Goal: Information Seeking & Learning: Learn about a topic

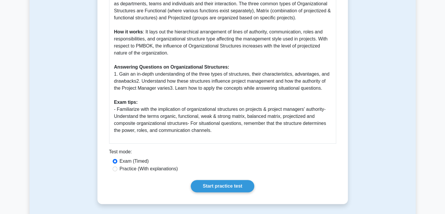
scroll to position [255, 0]
click at [207, 187] on link "Start practice test" at bounding box center [223, 186] width 64 height 12
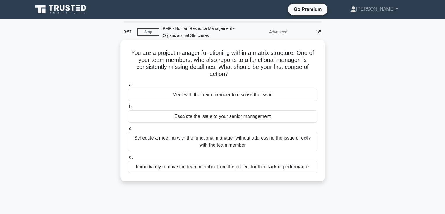
click at [207, 96] on div "Meet with the team member to discuss the issue" at bounding box center [223, 94] width 190 height 12
click at [128, 87] on input "a. Meet with the team member to discuss the issue" at bounding box center [128, 85] width 0 height 4
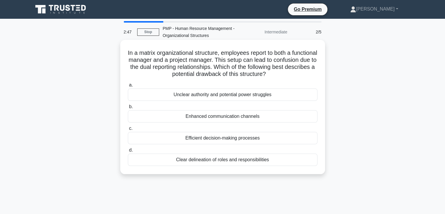
click at [216, 95] on div "Unclear authority and potential power struggles" at bounding box center [223, 94] width 190 height 12
click at [128, 87] on input "a. Unclear authority and potential power struggles" at bounding box center [128, 85] width 0 height 4
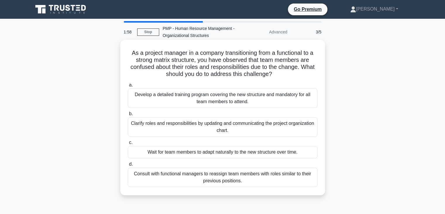
click at [186, 126] on div "Clarify roles and responsibilities by updating and communicating the project or…" at bounding box center [223, 126] width 190 height 19
click at [128, 116] on input "b. Clarify roles and responsibilities by updating and communicating the project…" at bounding box center [128, 114] width 0 height 4
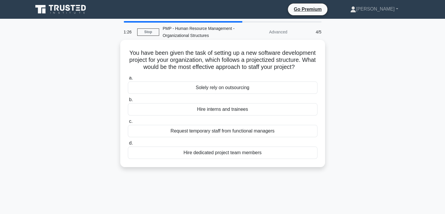
click at [229, 159] on div "Hire dedicated project team members" at bounding box center [223, 152] width 190 height 12
click at [128, 145] on input "d. Hire dedicated project team members" at bounding box center [128, 143] width 0 height 4
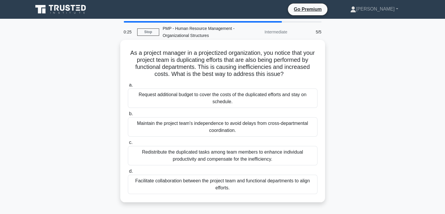
click at [262, 184] on div "Facilitate collaboration between the project team and functional departments to…" at bounding box center [223, 183] width 190 height 19
click at [128, 173] on input "d. Facilitate collaboration between the project team and functional departments…" at bounding box center [128, 171] width 0 height 4
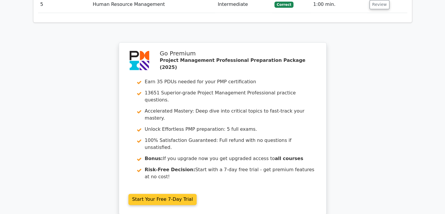
scroll to position [897, 0]
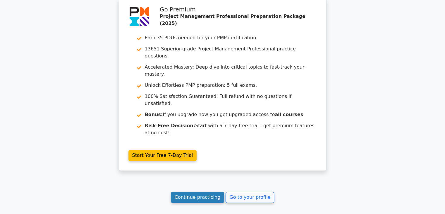
click at [195, 191] on link "Continue practicing" at bounding box center [198, 196] width 54 height 11
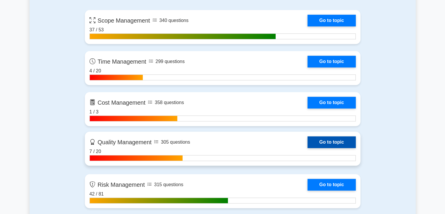
scroll to position [439, 0]
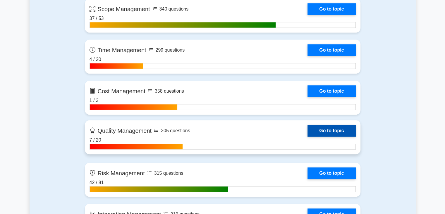
click at [308, 131] on link "Go to topic" at bounding box center [332, 131] width 48 height 12
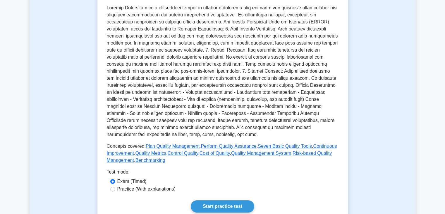
scroll to position [146, 0]
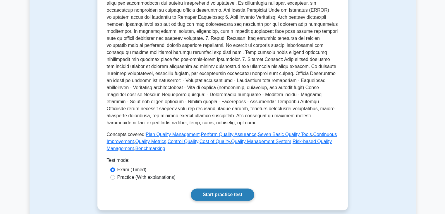
click at [207, 190] on link "Start practice test" at bounding box center [223, 194] width 64 height 12
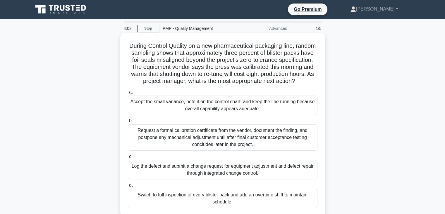
click at [187, 115] on div "Accept the small variance, note it on the control chart, and keep the line runn…" at bounding box center [223, 104] width 190 height 19
click at [128, 94] on input "a. Accept the small variance, note it on the control chart, and keep the line r…" at bounding box center [128, 92] width 0 height 4
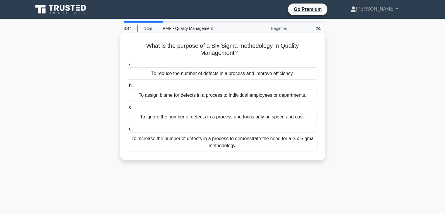
click at [225, 142] on div "To increase the number of defects in a process to demonstrate the need for a Si…" at bounding box center [223, 141] width 190 height 19
click at [128, 131] on input "d. To increase the number of defects in a process to demonstrate the need for a…" at bounding box center [128, 129] width 0 height 4
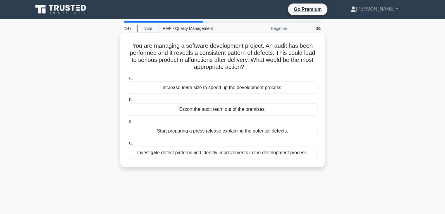
click at [162, 152] on div "Investigate defect patterns and identify improvements in the development proces…" at bounding box center [223, 152] width 190 height 12
click at [128, 145] on input "d. Investigate defect patterns and identify improvements in the development pro…" at bounding box center [128, 143] width 0 height 4
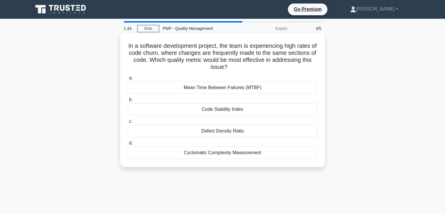
click at [234, 111] on div "Code Stability Index" at bounding box center [223, 109] width 190 height 12
click at [128, 102] on input "b. Code Stability Index" at bounding box center [128, 100] width 0 height 4
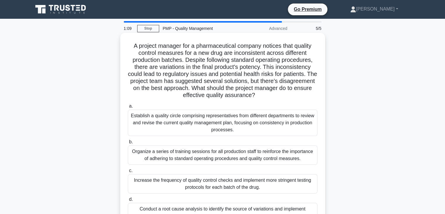
scroll to position [29, 0]
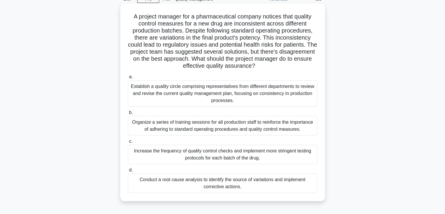
click at [175, 127] on div "Organize a series of training sessions for all production staff to reinforce th…" at bounding box center [223, 125] width 190 height 19
click at [128, 114] on input "b. Organize a series of training sessions for all production staff to reinforce…" at bounding box center [128, 113] width 0 height 4
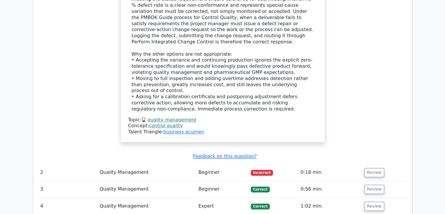
scroll to position [702, 0]
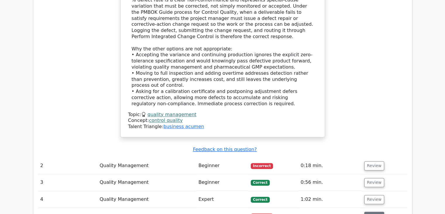
click at [376, 211] on button "Review" at bounding box center [374, 215] width 20 height 9
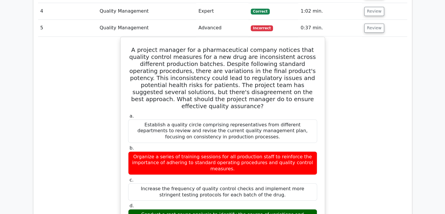
scroll to position [907, 0]
